Goal: Information Seeking & Learning: Learn about a topic

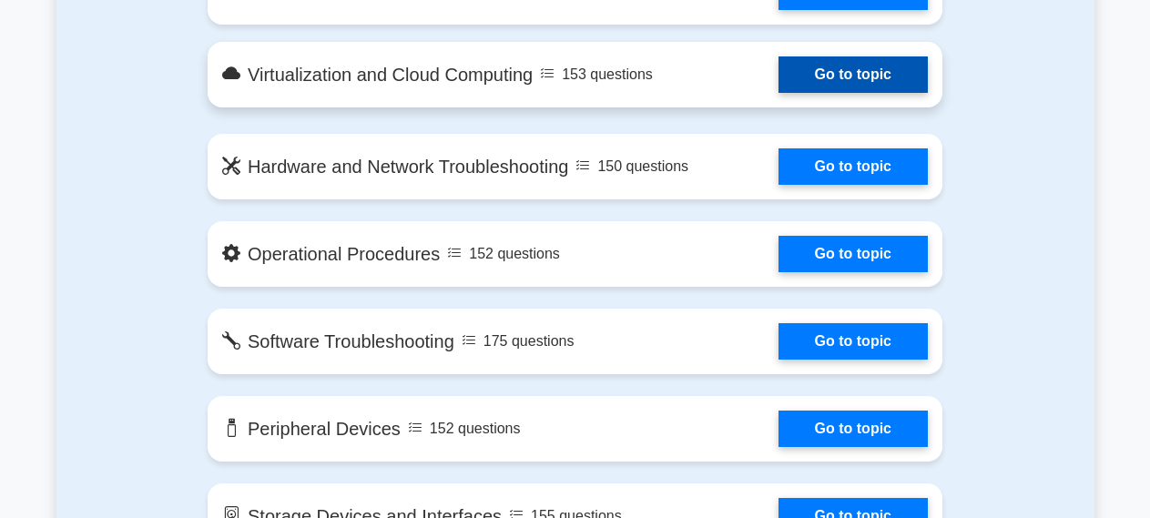
scroll to position [1671, 0]
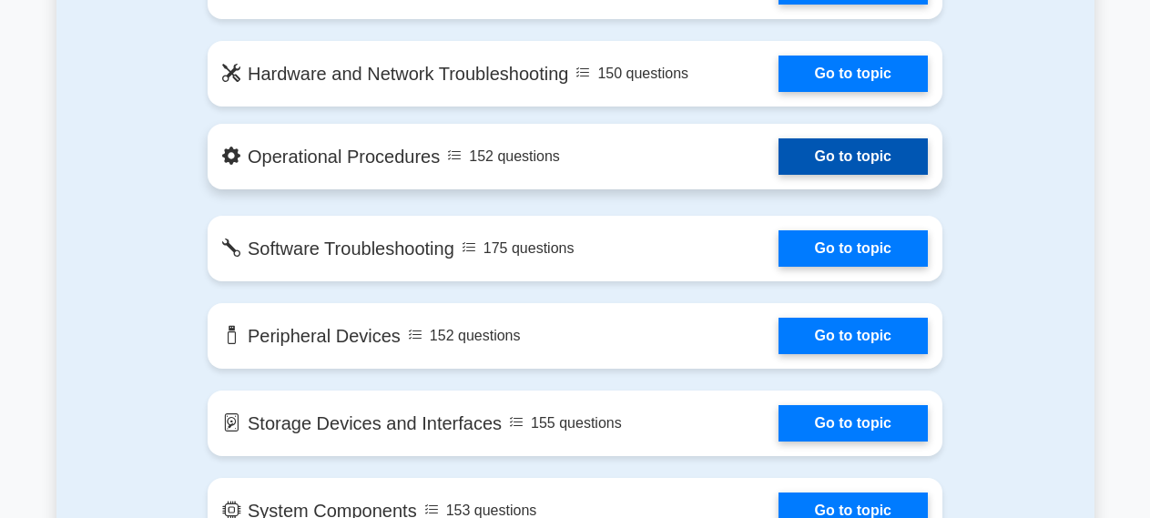
click at [863, 153] on link "Go to topic" at bounding box center [852, 156] width 149 height 36
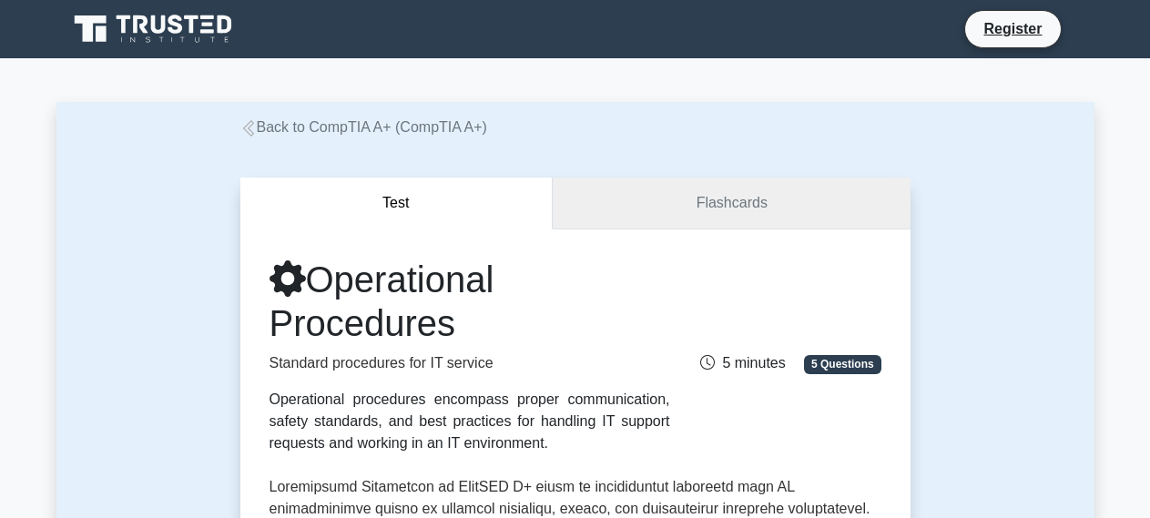
click at [724, 204] on link "Flashcards" at bounding box center [731, 203] width 357 height 52
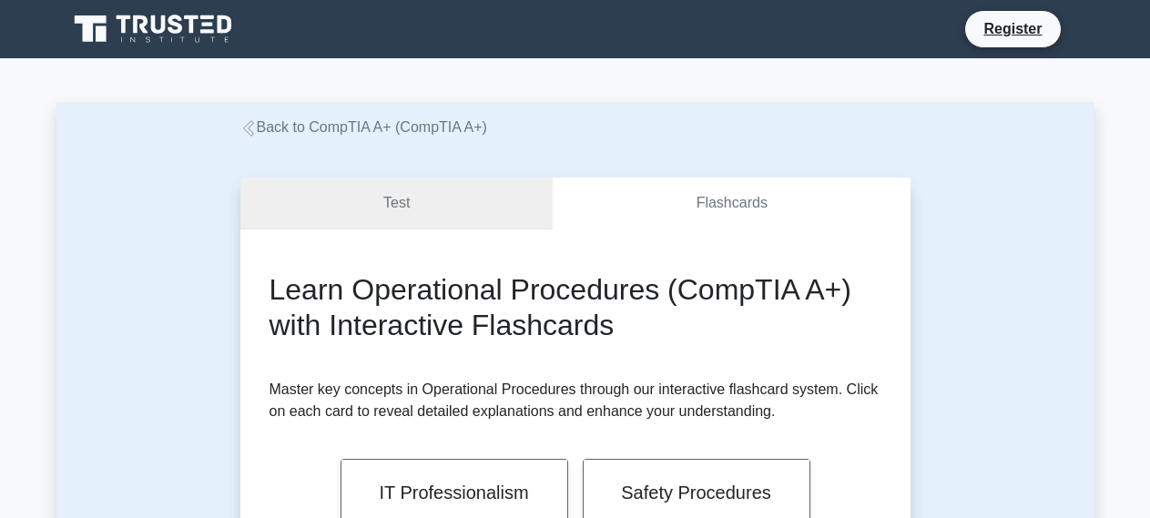
click at [393, 194] on link "Test" at bounding box center [396, 203] width 313 height 52
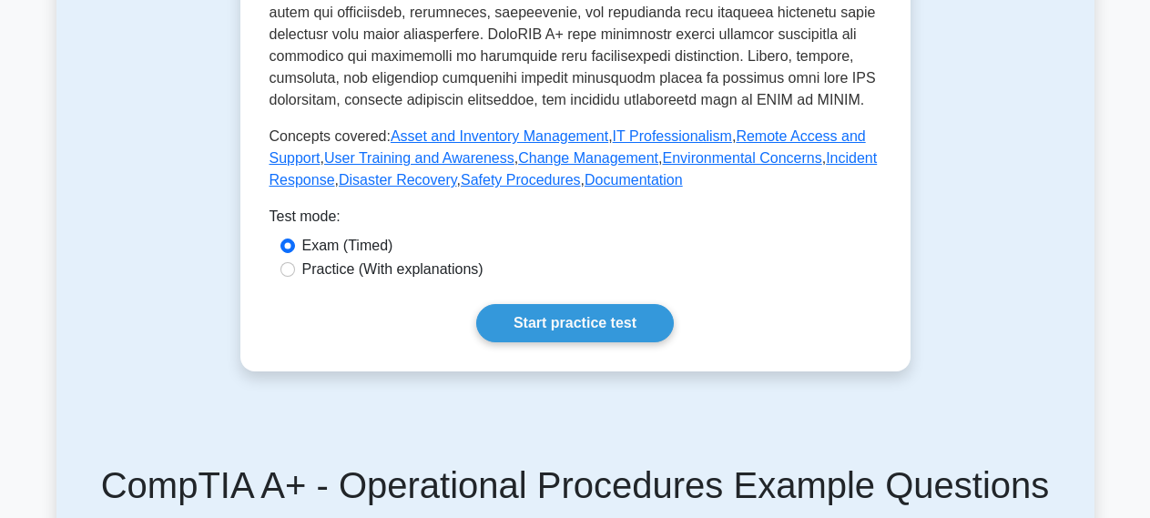
scroll to position [836, 0]
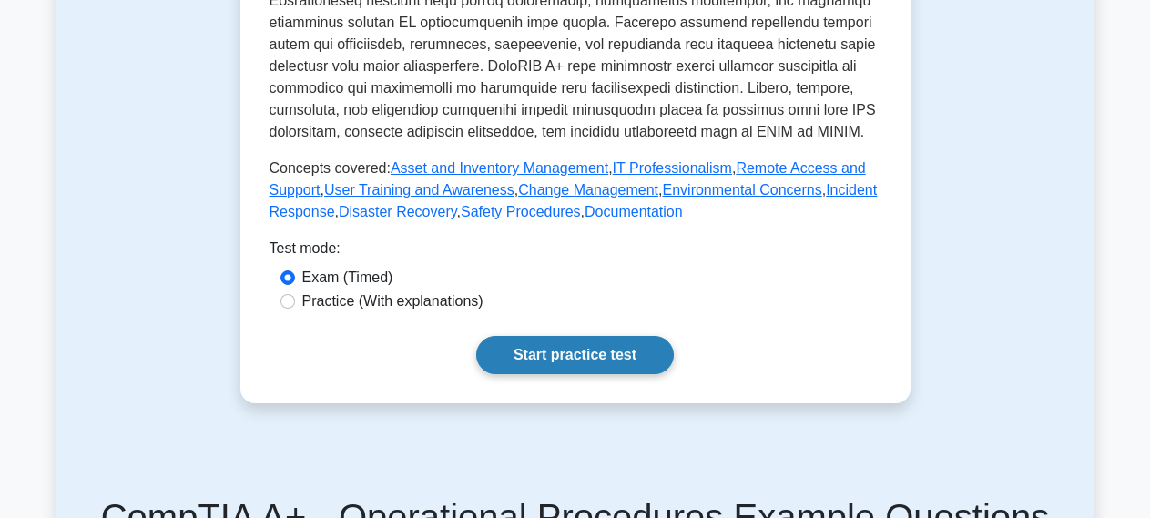
click at [591, 355] on link "Start practice test" at bounding box center [575, 355] width 198 height 38
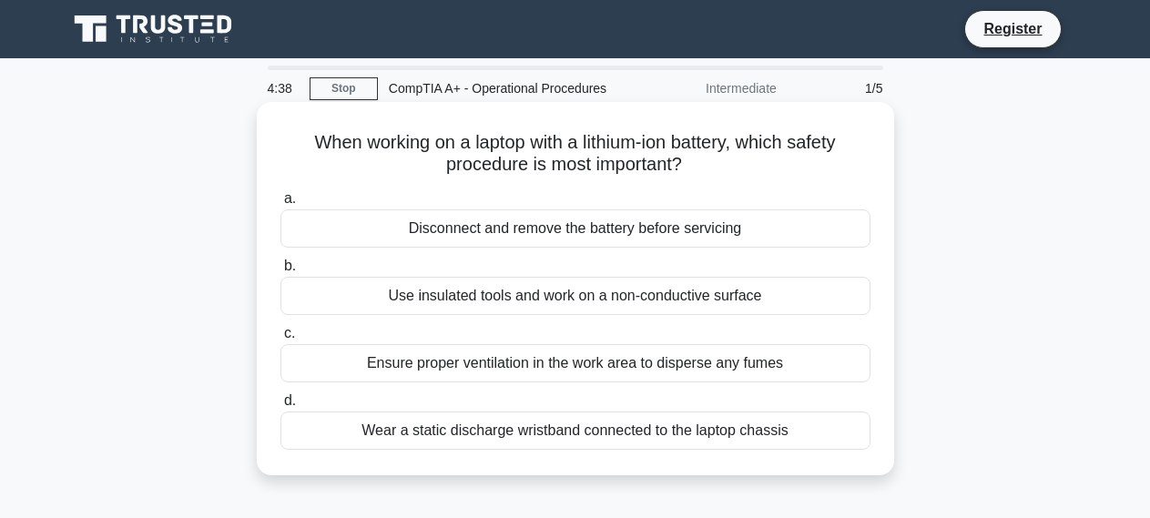
click at [544, 233] on div "Disconnect and remove the battery before servicing" at bounding box center [575, 228] width 590 height 38
click at [280, 205] on input "a. Disconnect and remove the battery before servicing" at bounding box center [280, 199] width 0 height 12
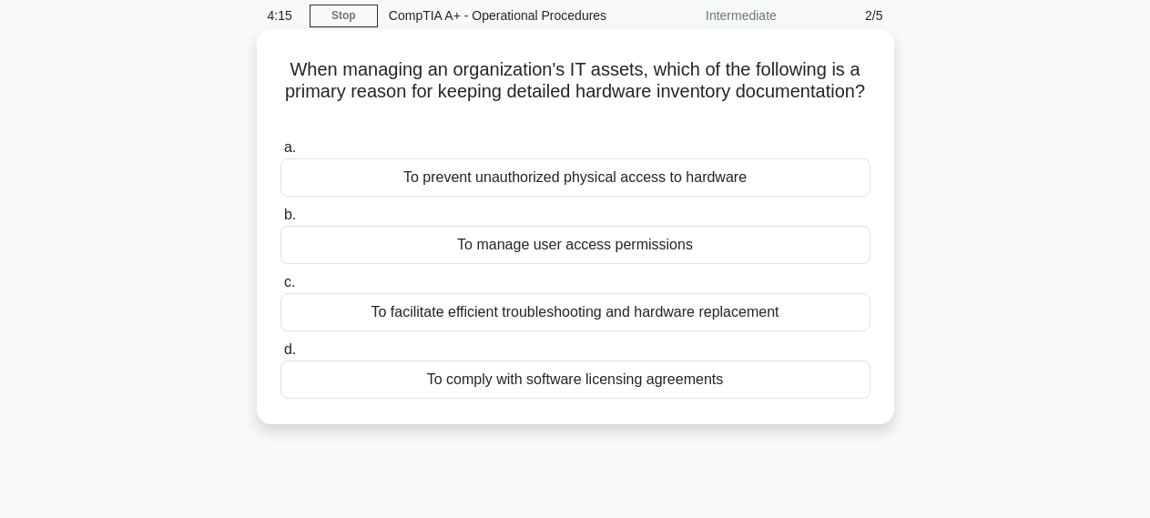
scroll to position [93, 0]
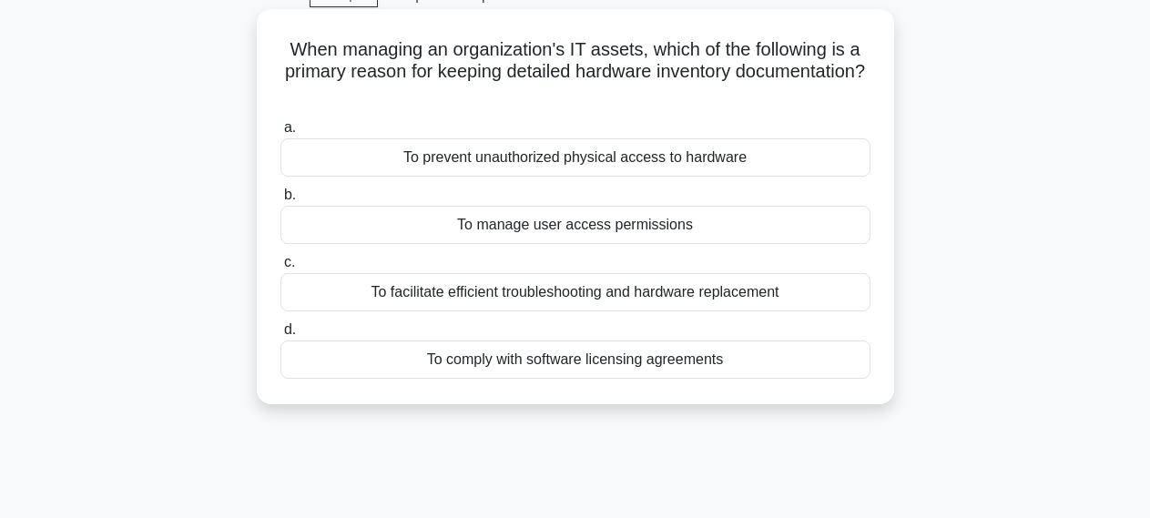
click at [597, 289] on div "To facilitate efficient troubleshooting and hardware replacement" at bounding box center [575, 292] width 590 height 38
click at [280, 269] on input "c. To facilitate efficient troubleshooting and hardware replacement" at bounding box center [280, 263] width 0 height 12
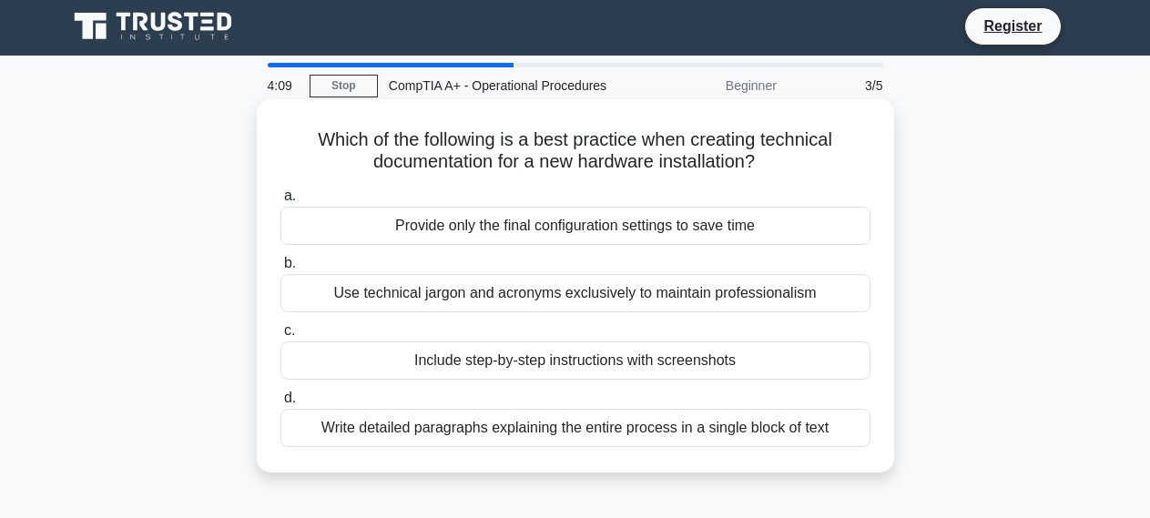
scroll to position [0, 0]
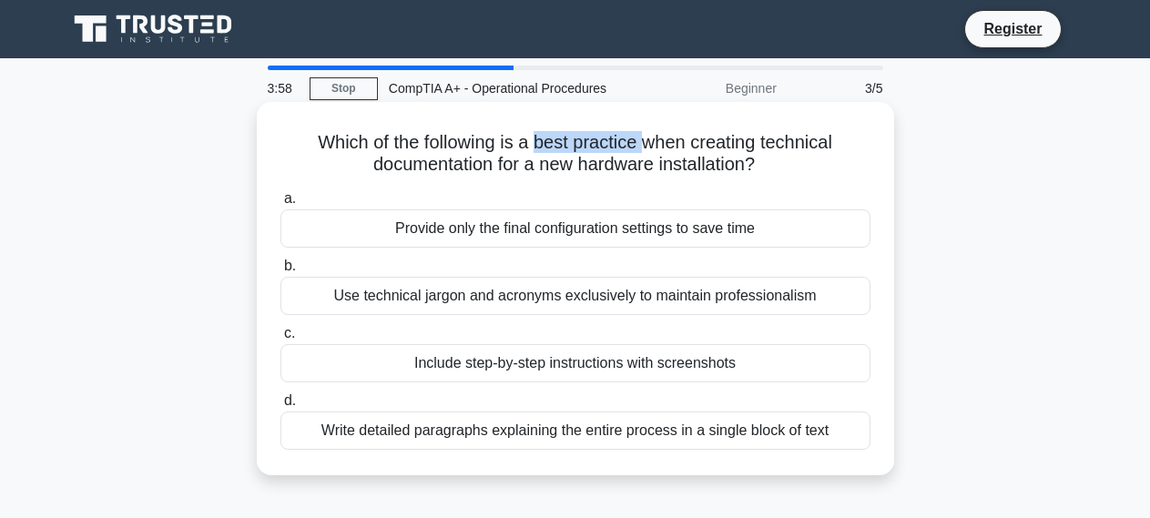
drag, startPoint x: 541, startPoint y: 141, endPoint x: 647, endPoint y: 140, distance: 106.5
click at [647, 140] on h5 "Which of the following is a best practice when creating technical documentation…" at bounding box center [575, 154] width 593 height 46
click at [567, 362] on div "Include step-by-step instructions with screenshots" at bounding box center [575, 363] width 590 height 38
click at [280, 340] on input "c. Include step-by-step instructions with screenshots" at bounding box center [280, 334] width 0 height 12
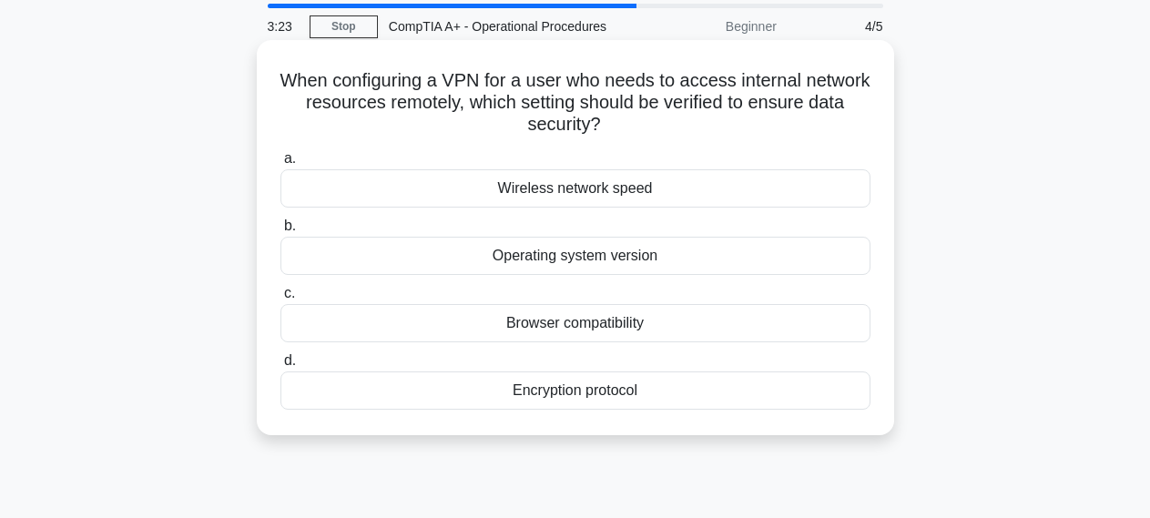
scroll to position [93, 0]
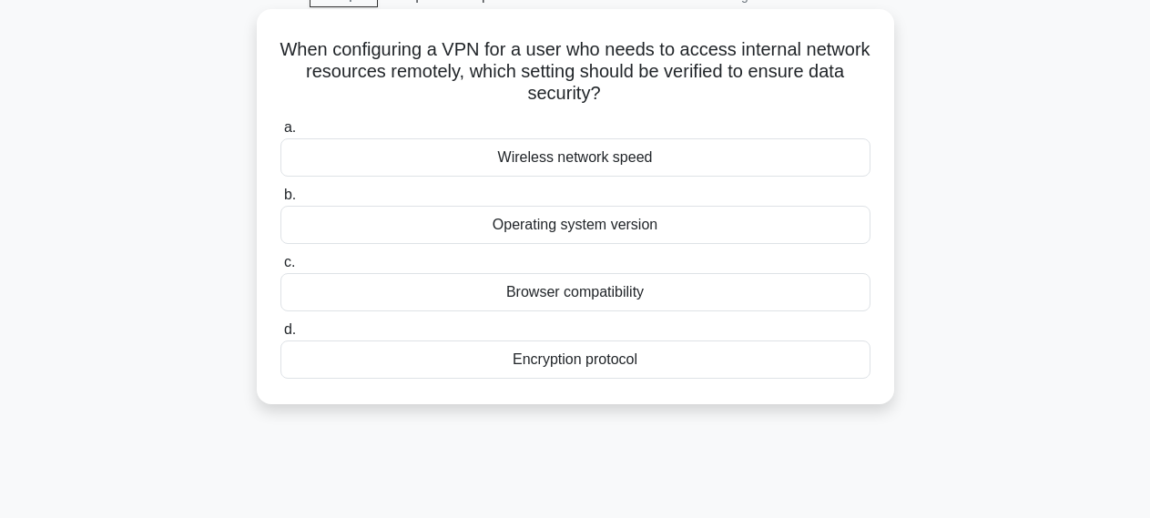
click at [570, 357] on div "Encryption protocol" at bounding box center [575, 359] width 590 height 38
click at [280, 336] on input "d. Encryption protocol" at bounding box center [280, 330] width 0 height 12
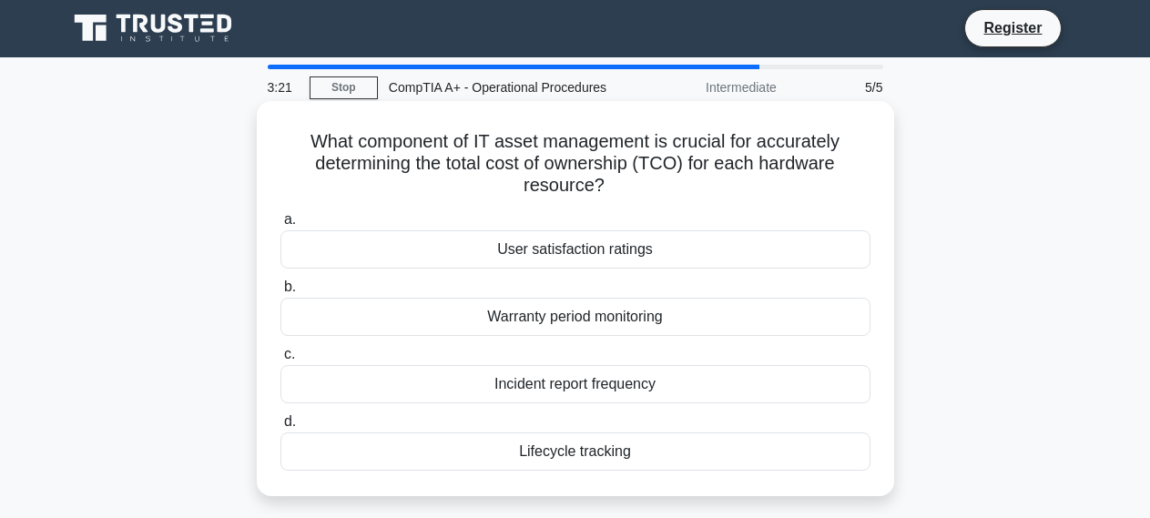
scroll to position [0, 0]
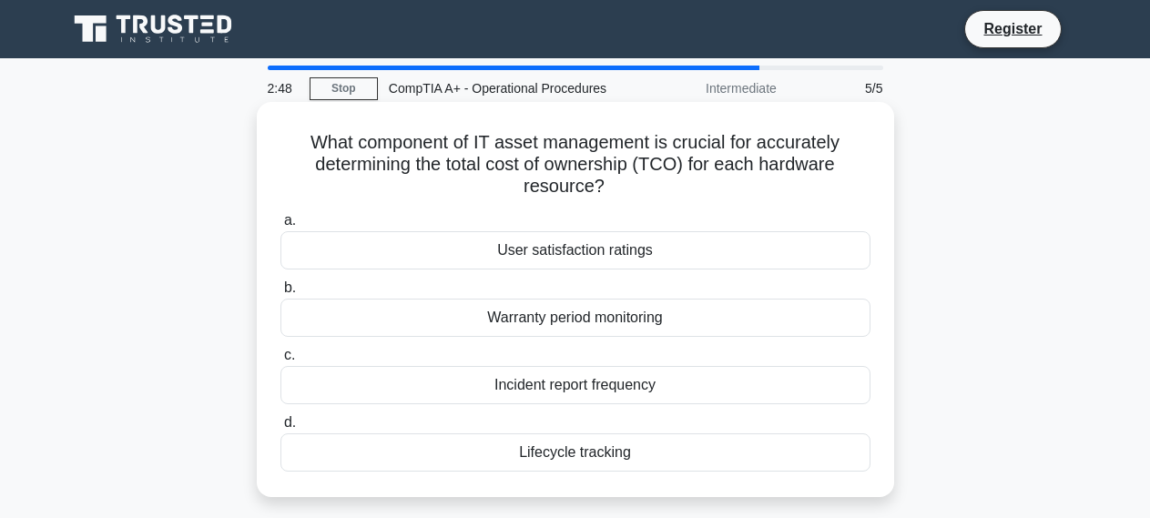
click at [580, 320] on div "Warranty period monitoring" at bounding box center [575, 318] width 590 height 38
click at [280, 294] on input "b. Warranty period monitoring" at bounding box center [280, 288] width 0 height 12
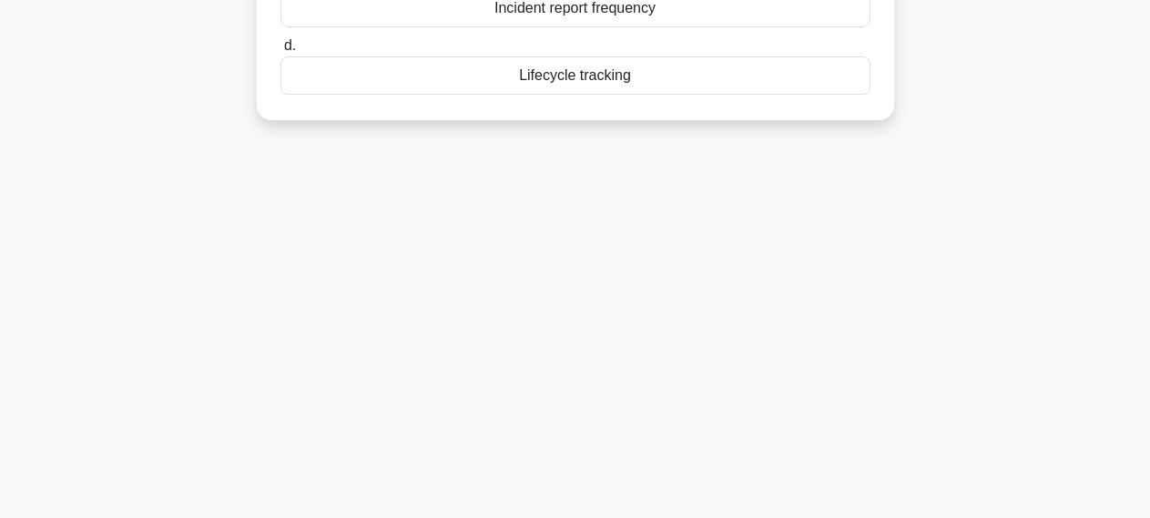
scroll to position [431, 0]
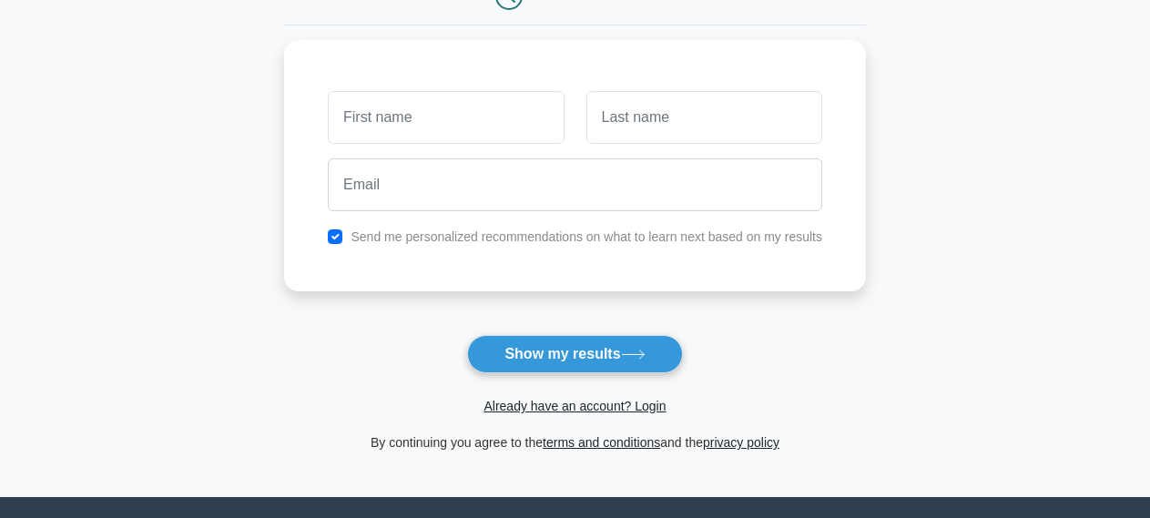
scroll to position [186, 0]
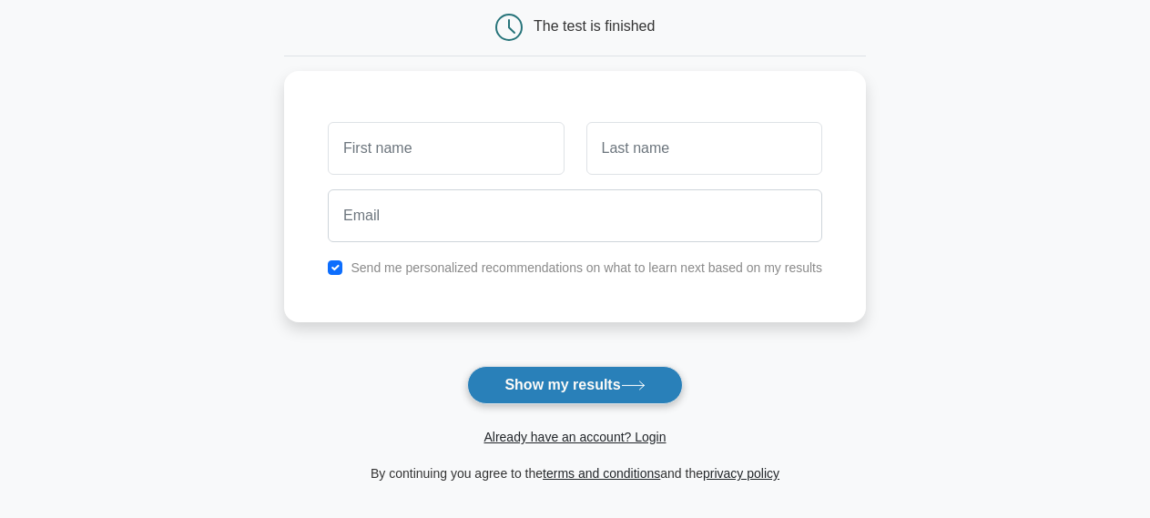
click at [551, 376] on button "Show my results" at bounding box center [574, 385] width 215 height 38
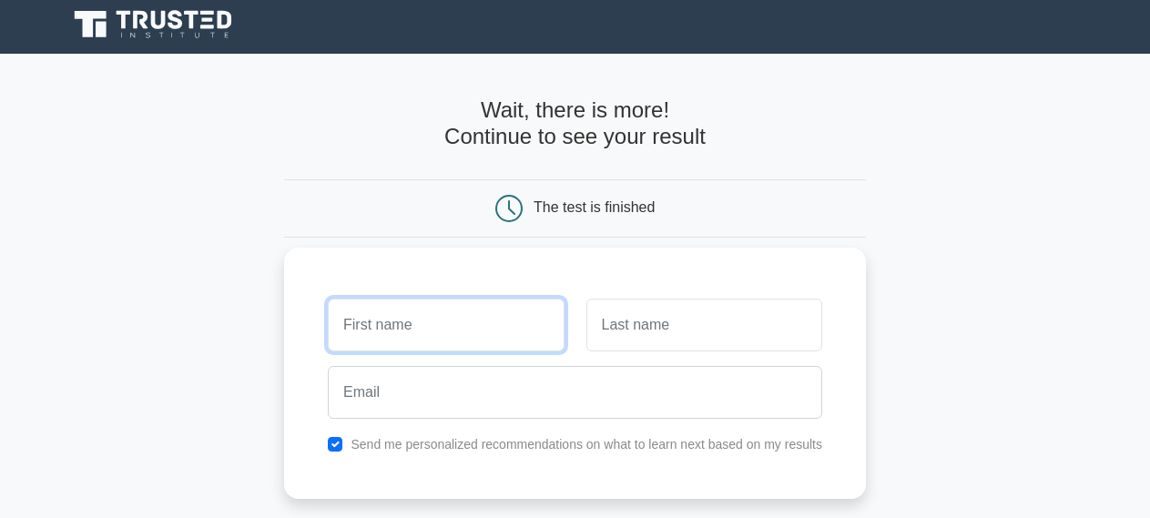
scroll to position [0, 0]
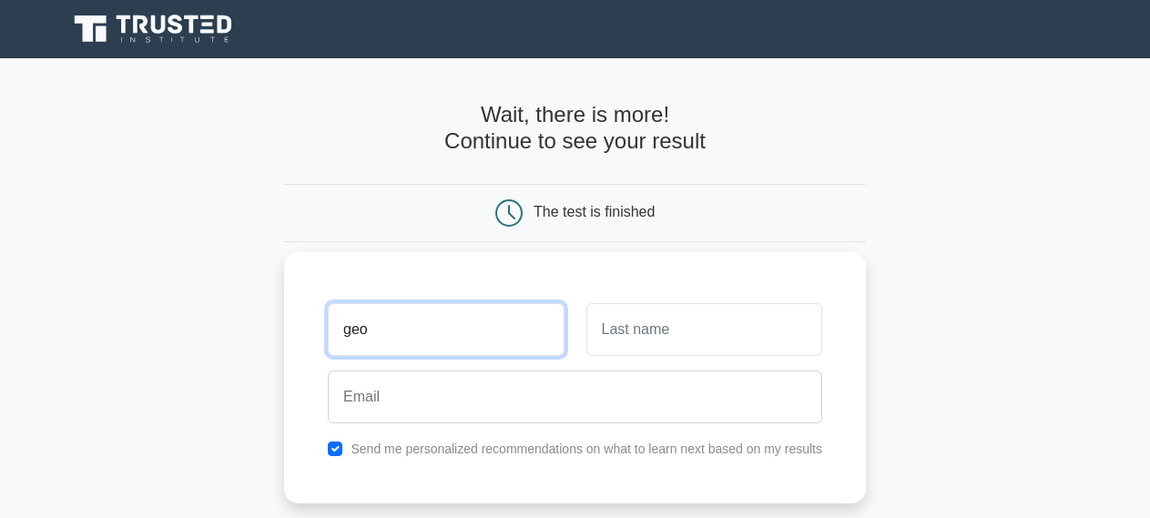
type input "geo"
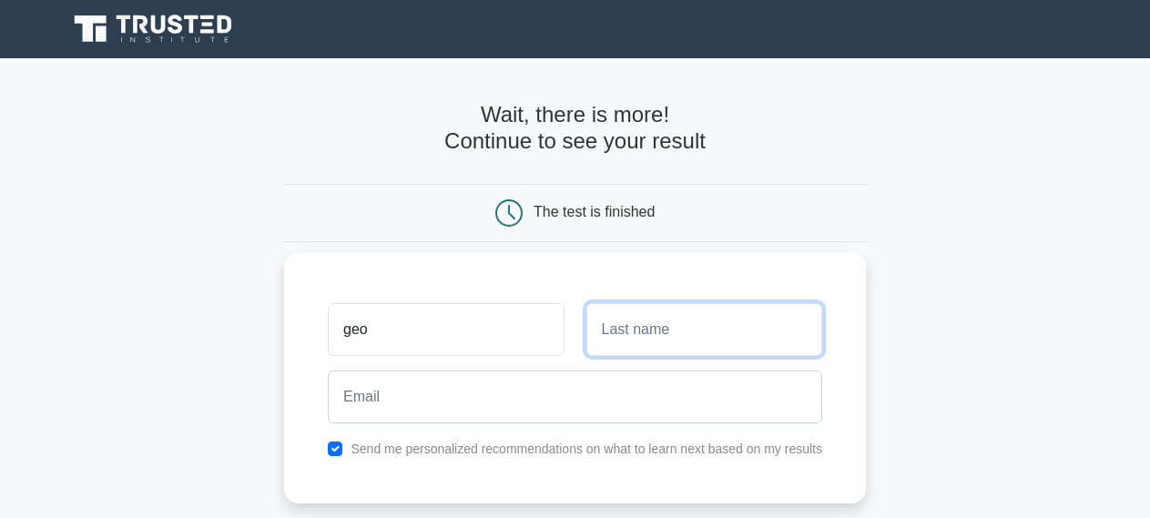
click at [682, 325] on input "text" at bounding box center [704, 329] width 236 height 53
type input "khalife"
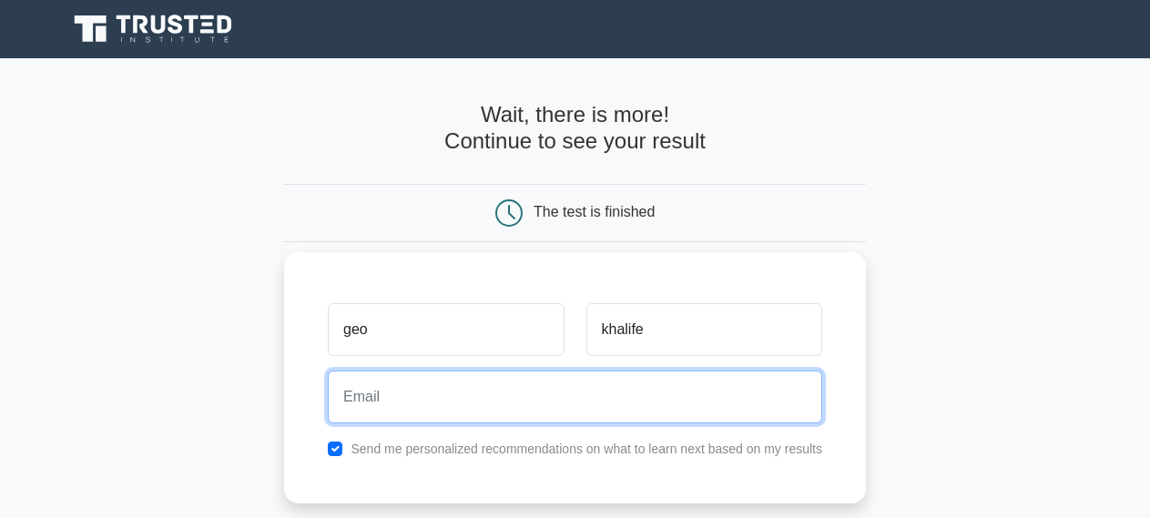
click at [563, 393] on input "email" at bounding box center [575, 396] width 494 height 53
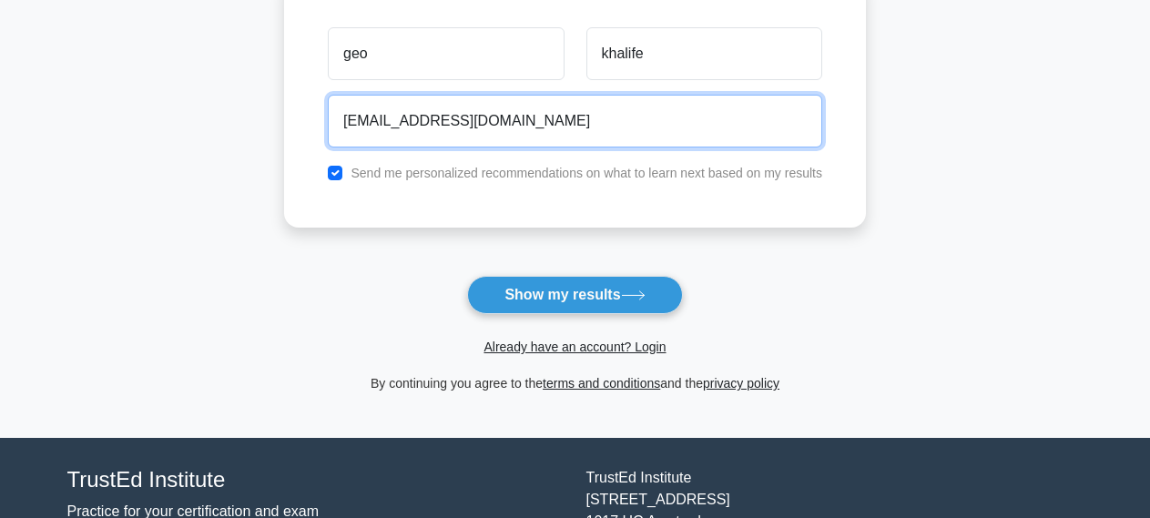
scroll to position [279, 0]
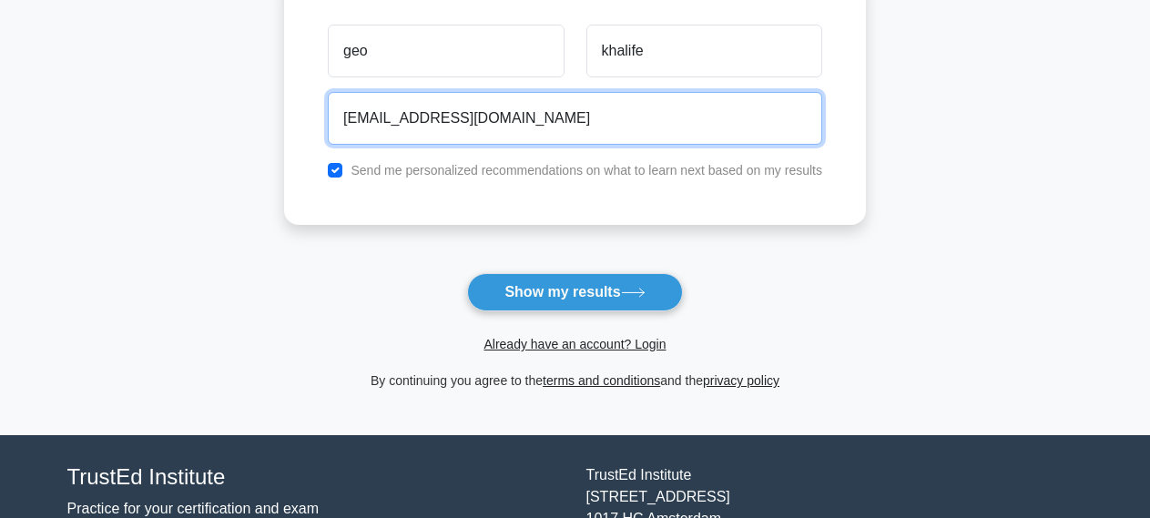
type input "geocud2005@yahoo.com"
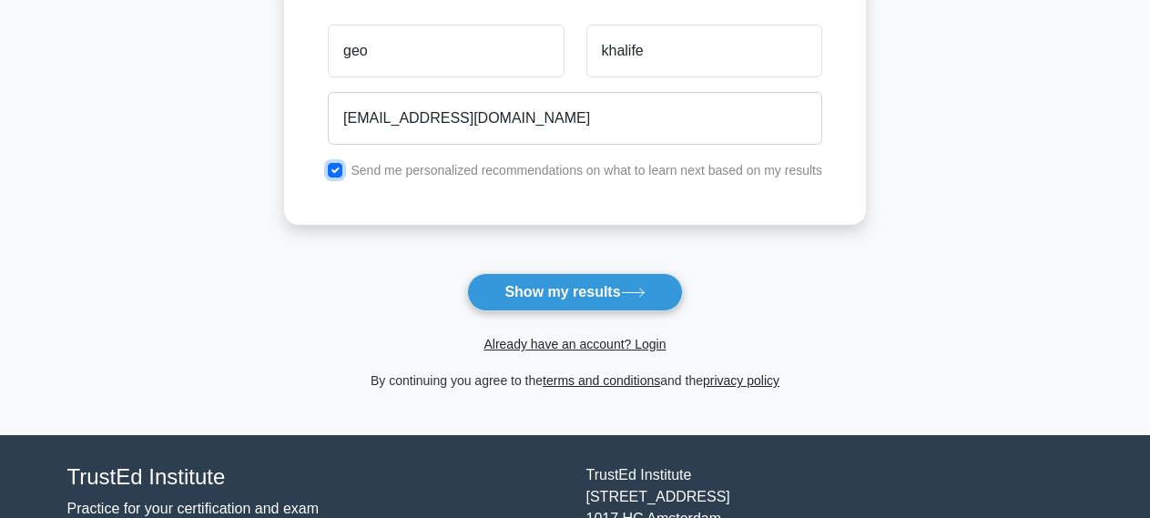
click at [333, 169] on input "checkbox" at bounding box center [335, 170] width 15 height 15
checkbox input "false"
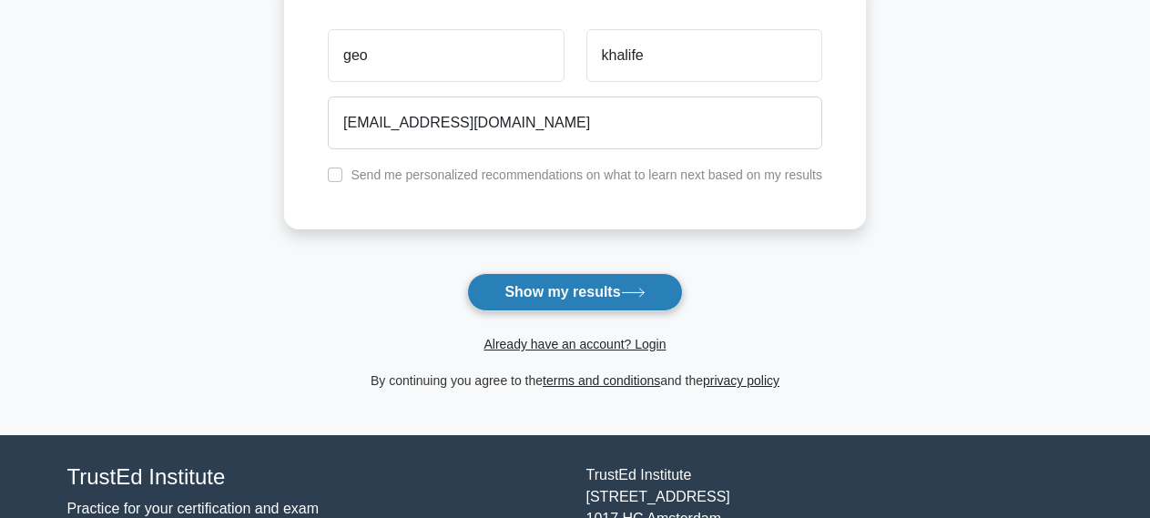
click at [624, 297] on button "Show my results" at bounding box center [574, 292] width 215 height 38
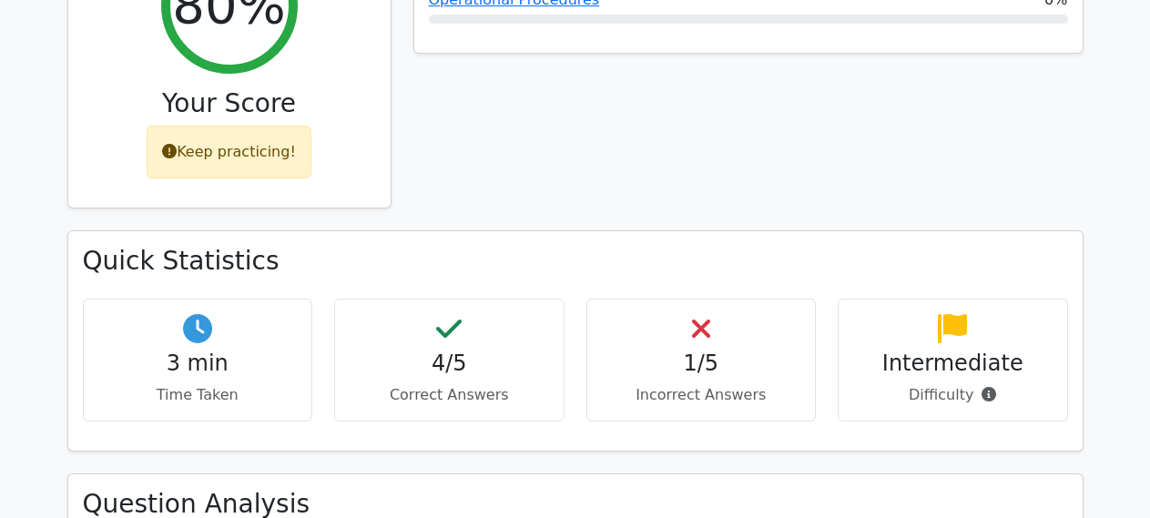
scroll to position [836, 0]
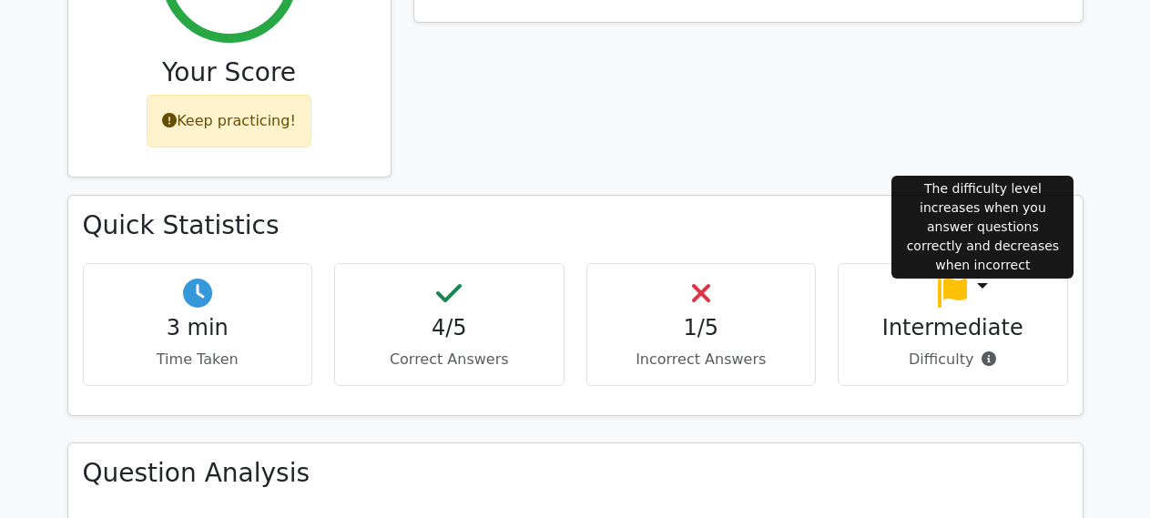
drag, startPoint x: 912, startPoint y: 296, endPoint x: 985, endPoint y: 296, distance: 72.8
click at [985, 349] on p "Difficulty" at bounding box center [952, 360] width 199 height 22
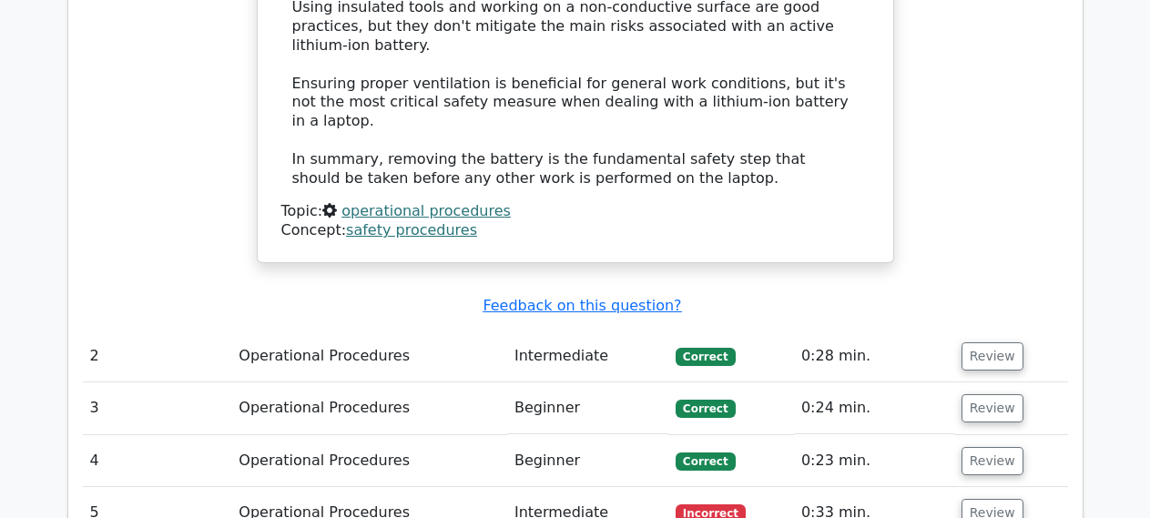
scroll to position [2135, 0]
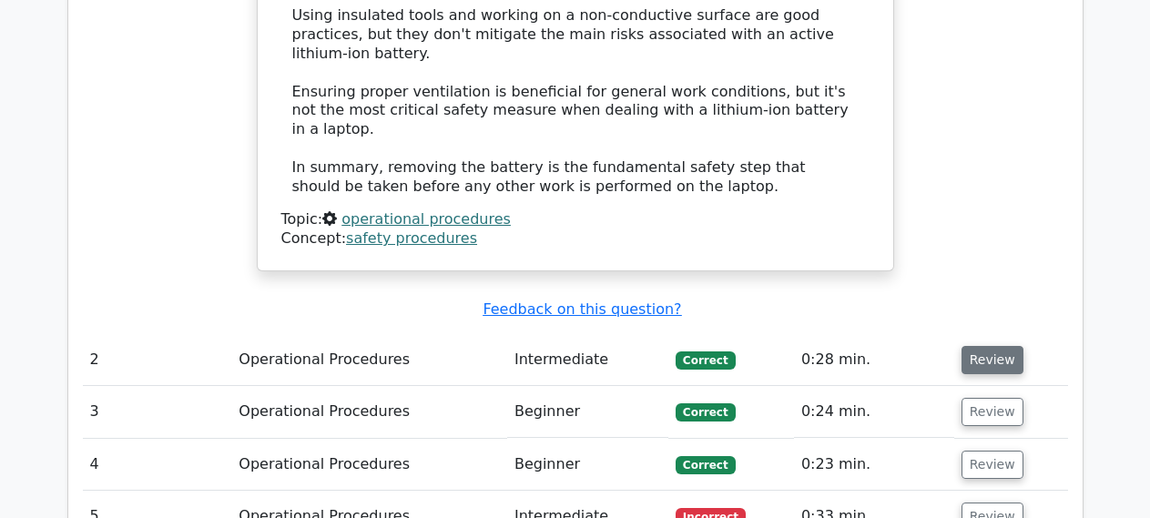
click at [988, 346] on button "Review" at bounding box center [992, 360] width 62 height 28
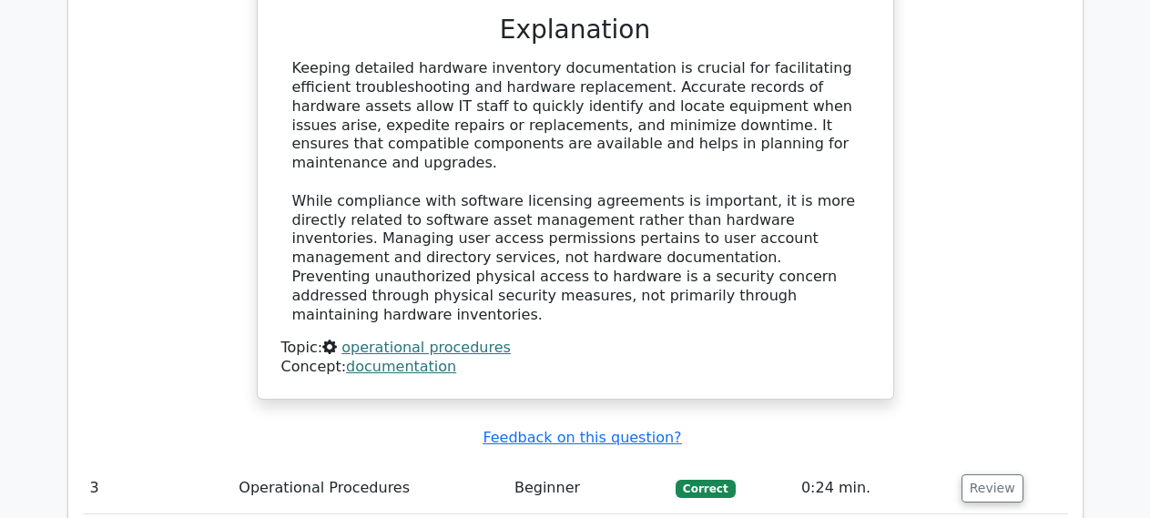
scroll to position [2971, 0]
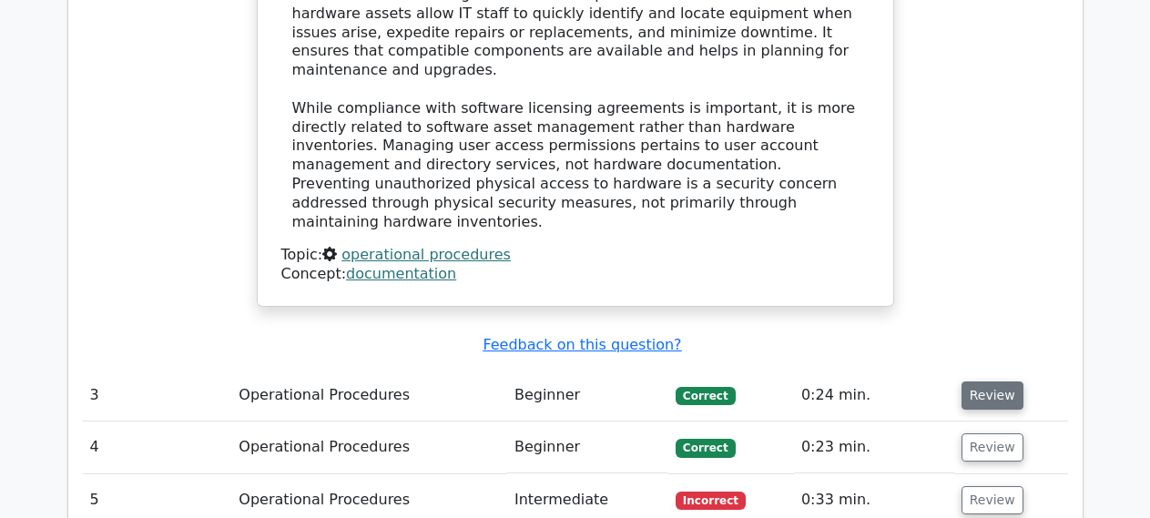
click at [972, 381] on button "Review" at bounding box center [992, 395] width 62 height 28
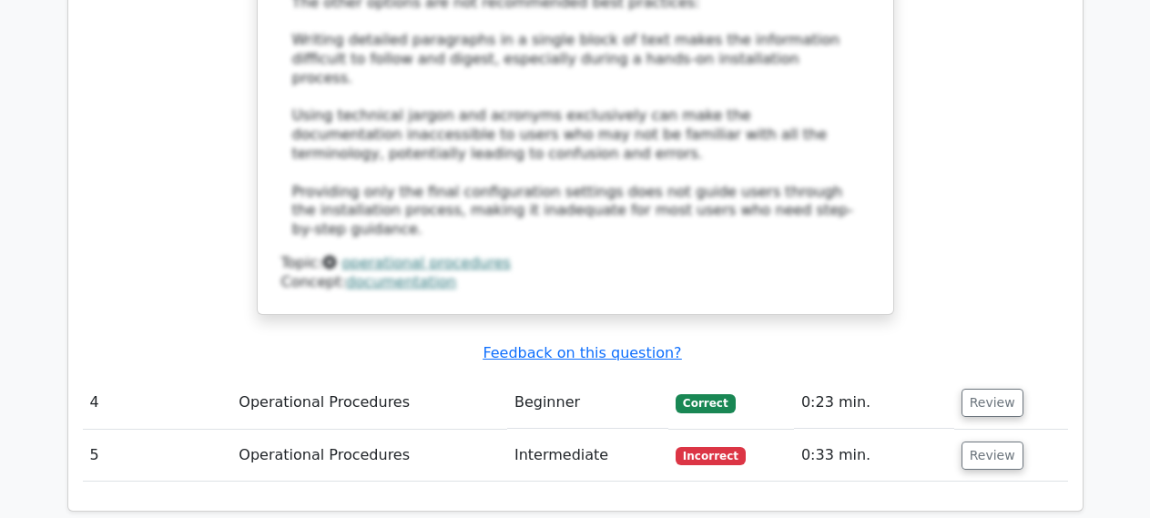
scroll to position [4085, 0]
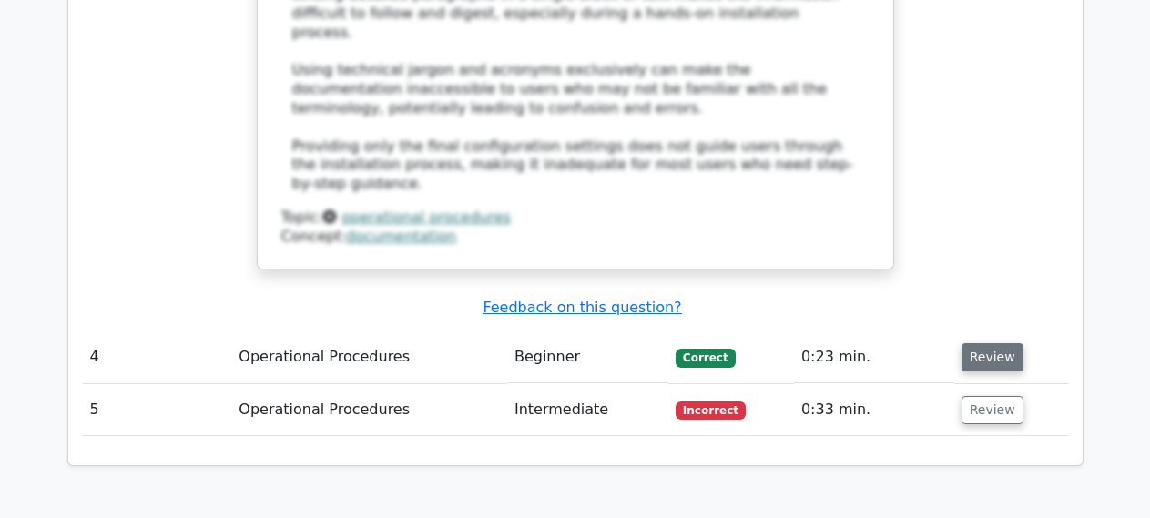
click at [981, 343] on button "Review" at bounding box center [992, 357] width 62 height 28
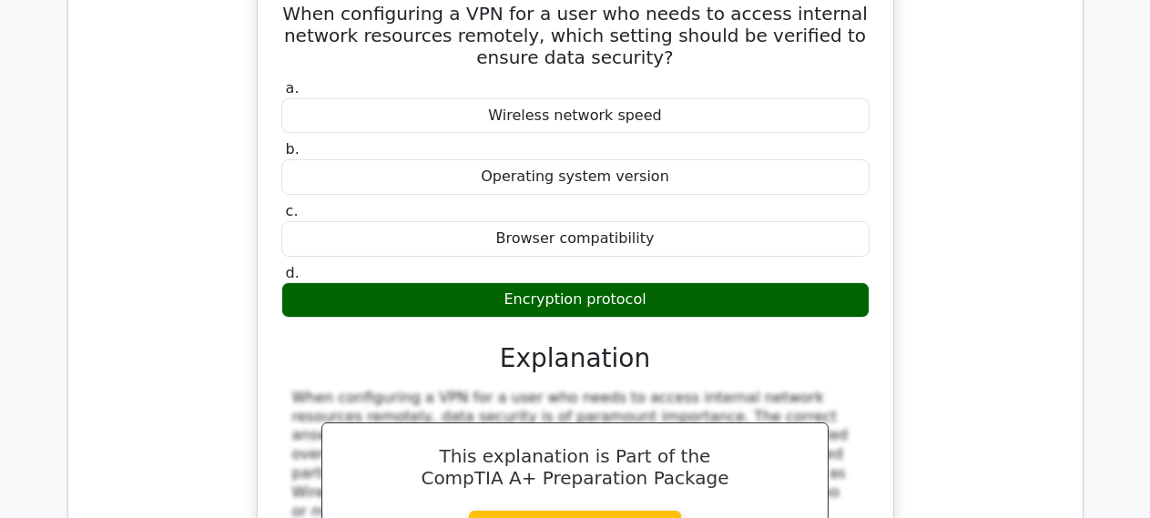
scroll to position [4456, 0]
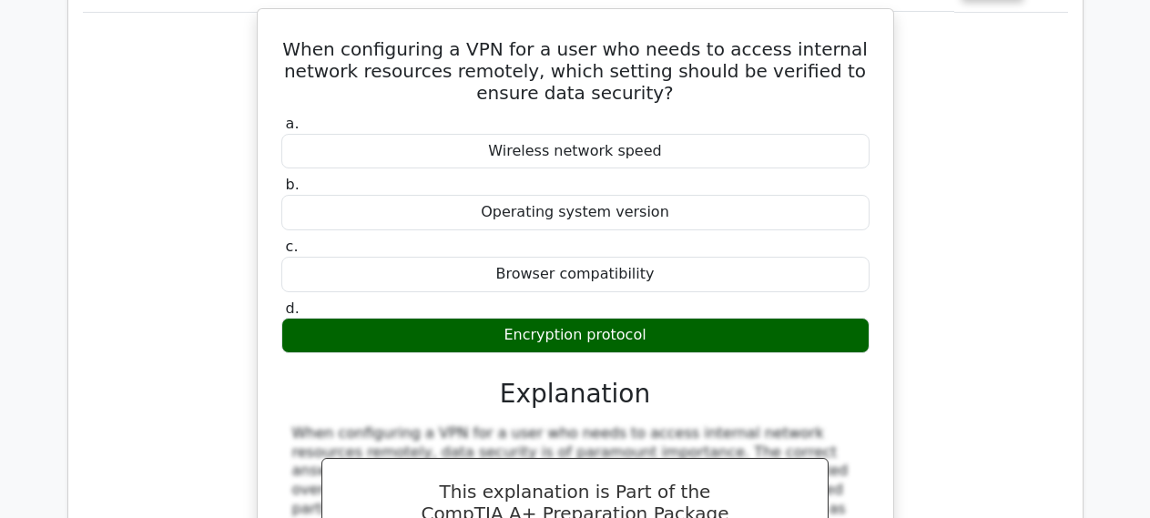
click at [699, 181] on div "a. Wireless network speed b. Operating system version" at bounding box center [575, 445] width 592 height 668
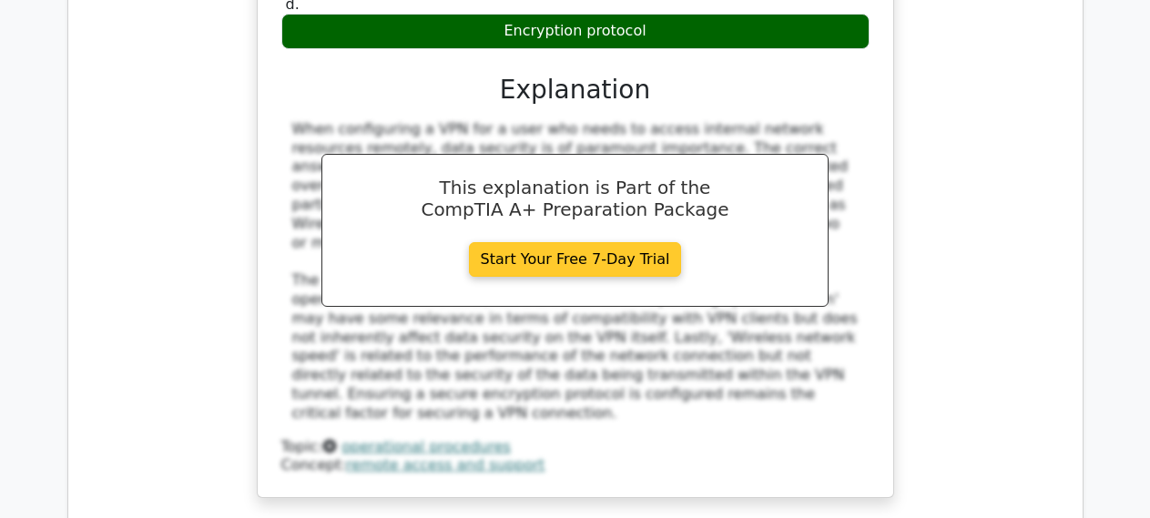
scroll to position [4828, 0]
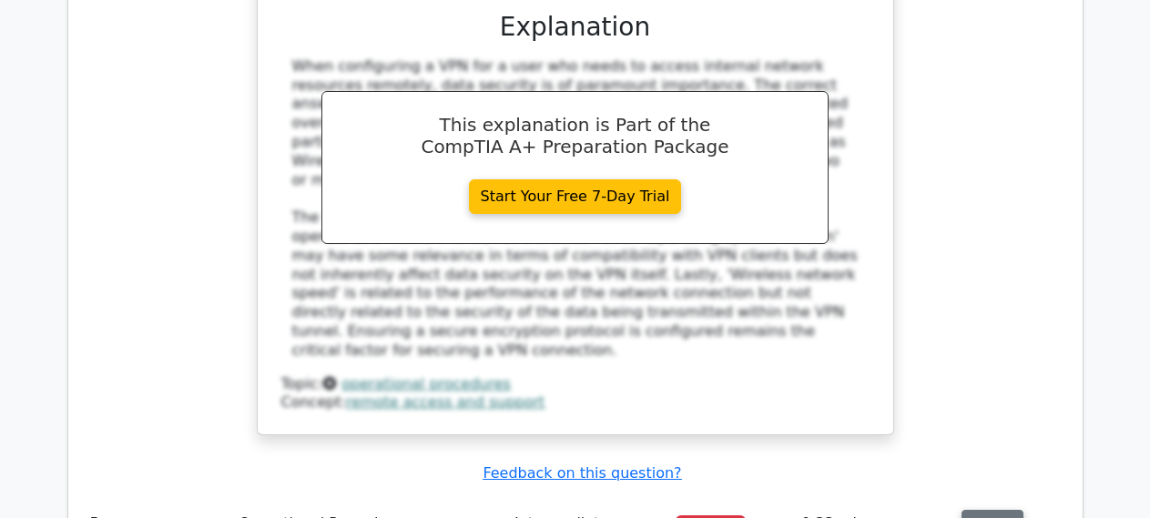
click at [988, 510] on button "Review" at bounding box center [992, 524] width 62 height 28
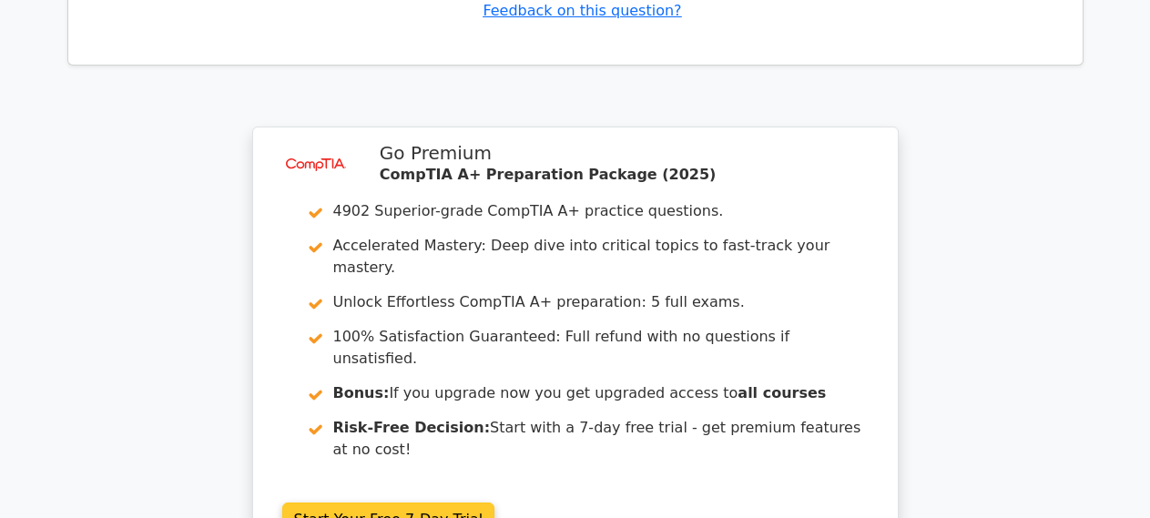
scroll to position [6212, 0]
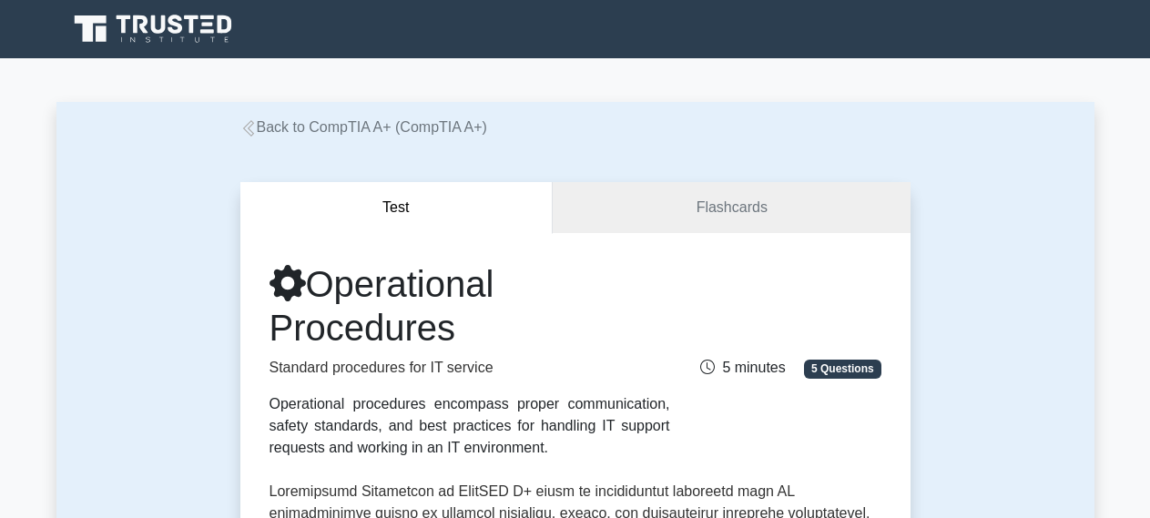
scroll to position [836, 0]
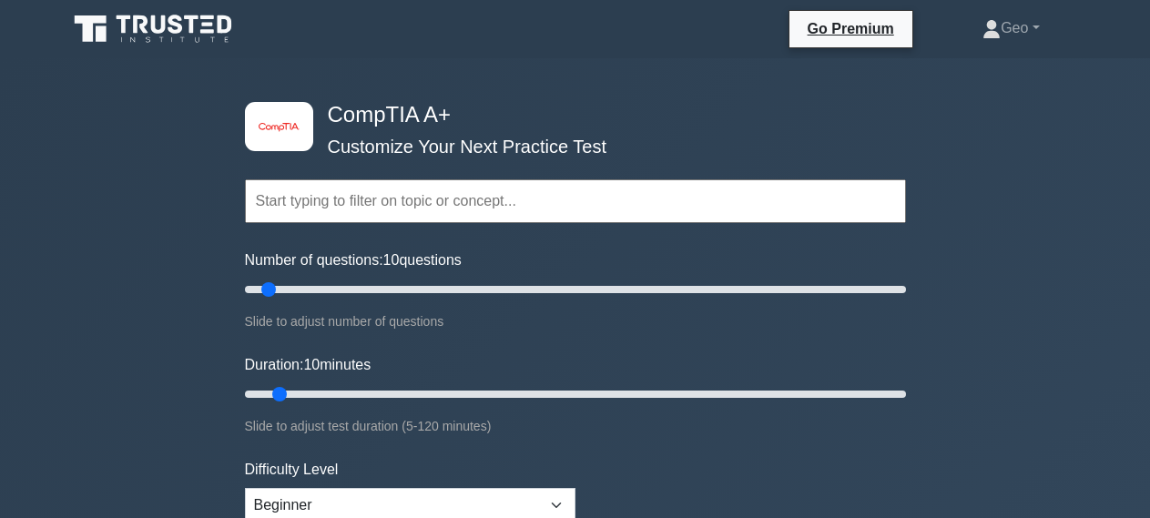
scroll to position [1114, 0]
